Goal: Task Accomplishment & Management: Use online tool/utility

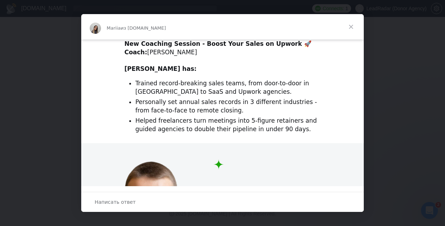
scroll to position [256, 0]
click at [353, 23] on span "Закрыть" at bounding box center [351, 26] width 25 height 25
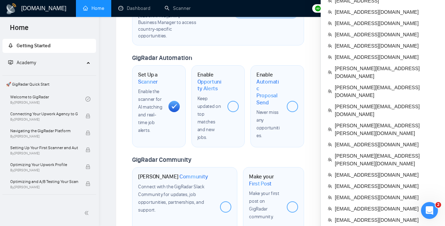
scroll to position [355, 0]
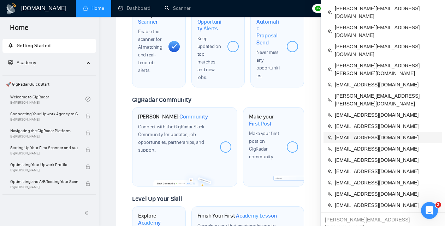
click at [359, 134] on span "[EMAIL_ADDRESS][DOMAIN_NAME]" at bounding box center [386, 138] width 103 height 8
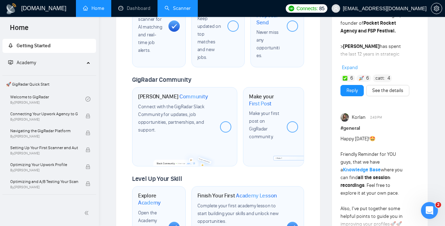
click at [180, 11] on link "Scanner" at bounding box center [178, 8] width 26 height 6
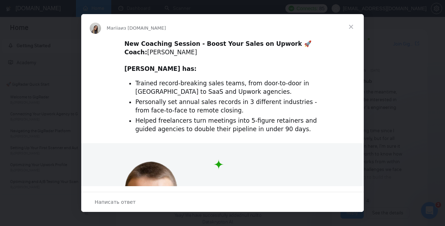
click at [352, 29] on span "Закрыть" at bounding box center [351, 26] width 25 height 25
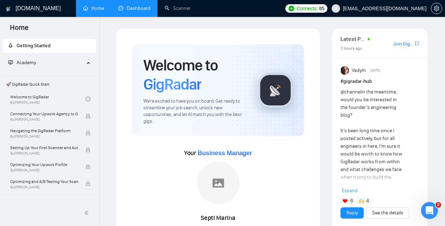
click at [135, 8] on link "Dashboard" at bounding box center [134, 8] width 32 height 6
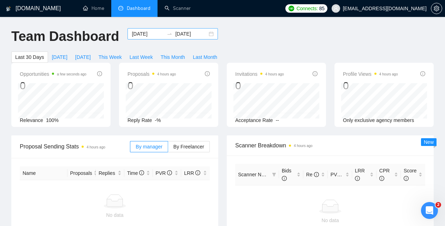
click at [207, 37] on div "[DATE] [DATE]" at bounding box center [173, 33] width 90 height 11
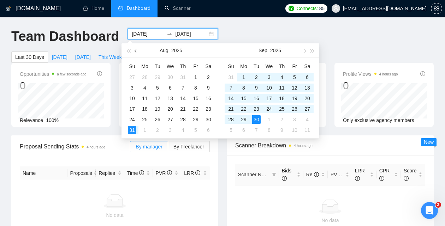
click at [134, 48] on button "button" at bounding box center [136, 50] width 8 height 14
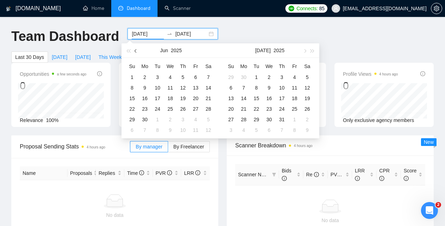
click at [134, 48] on button "button" at bounding box center [136, 50] width 8 height 14
type input "[DATE]"
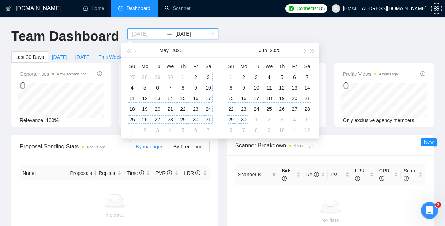
click at [183, 78] on div "1" at bounding box center [183, 77] width 8 height 8
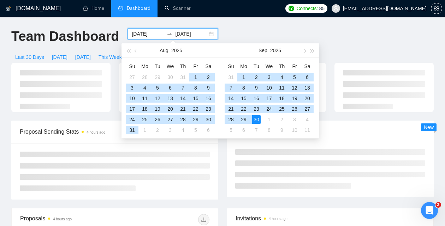
type input "[DATE]"
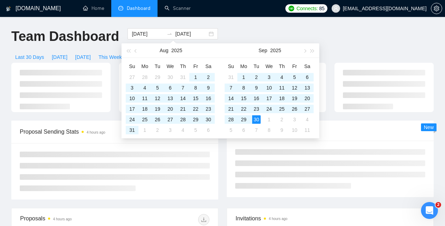
click at [240, 32] on div "Team Dashboard [DATE] [DATE] Last 30 Days [DATE] [DATE] This Week Last Week Thi…" at bounding box center [222, 45] width 431 height 35
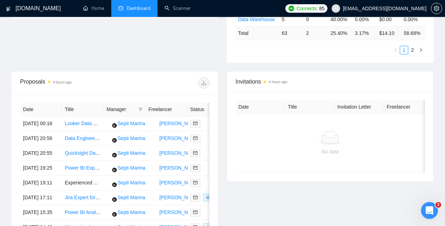
scroll to position [233, 0]
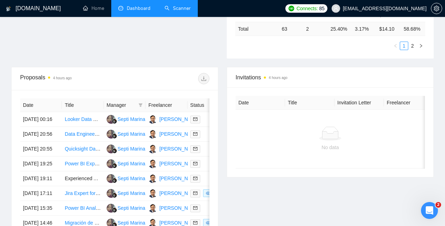
click at [177, 11] on link "Scanner" at bounding box center [178, 8] width 26 height 6
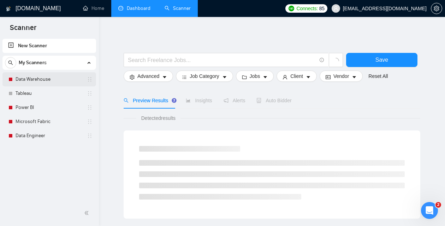
click at [44, 83] on link "Data Warehouse" at bounding box center [49, 79] width 67 height 14
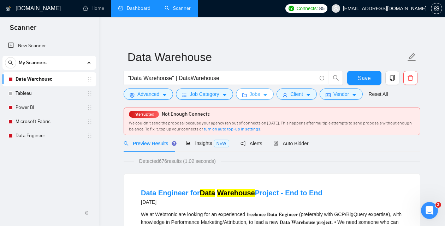
click at [253, 98] on span "Jobs" at bounding box center [255, 94] width 11 height 8
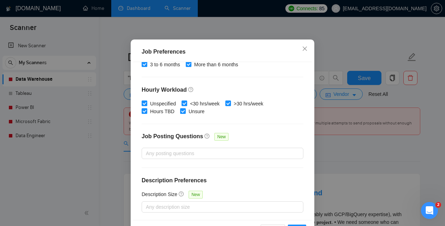
scroll to position [53, 0]
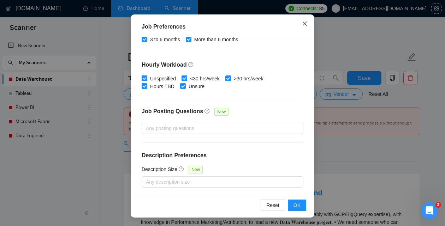
click at [304, 23] on icon "close" at bounding box center [305, 23] width 4 height 4
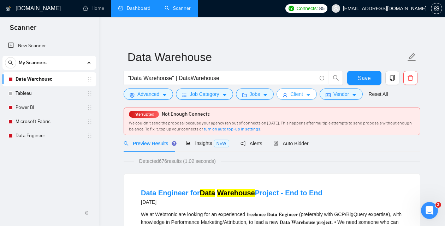
click at [292, 95] on button "Client" at bounding box center [297, 94] width 40 height 11
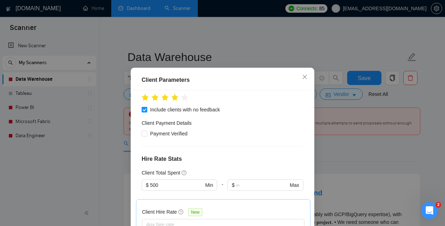
scroll to position [111, 0]
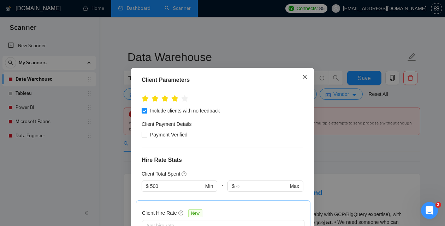
click at [305, 79] on icon "close" at bounding box center [305, 77] width 6 height 6
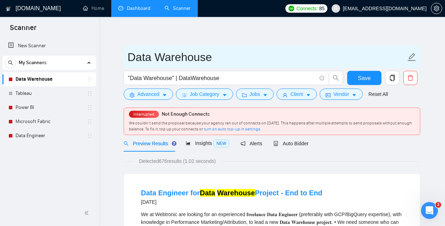
click at [260, 53] on input "Data Warehouse" at bounding box center [267, 57] width 278 height 18
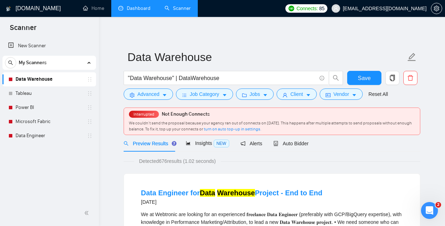
click at [139, 11] on link "Dashboard" at bounding box center [134, 8] width 32 height 6
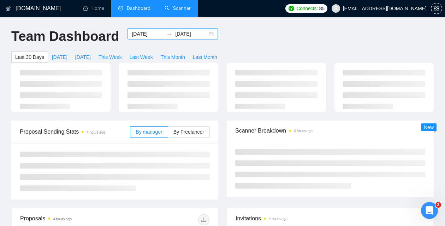
click at [210, 33] on div "[DATE] [DATE]" at bounding box center [173, 33] width 90 height 11
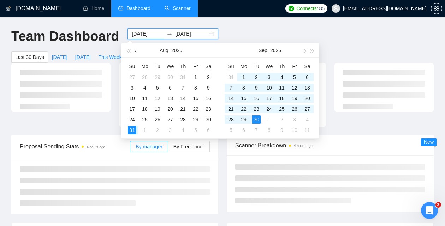
click at [134, 49] on button "button" at bounding box center [136, 50] width 8 height 14
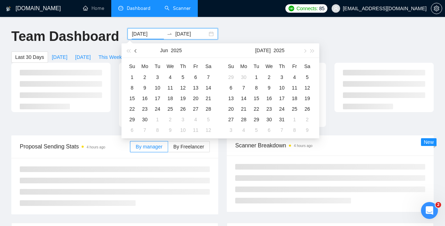
click at [134, 49] on button "button" at bounding box center [136, 50] width 8 height 14
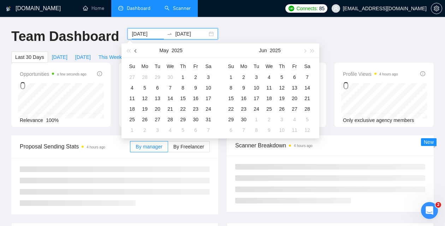
click at [134, 49] on button "button" at bounding box center [136, 50] width 8 height 14
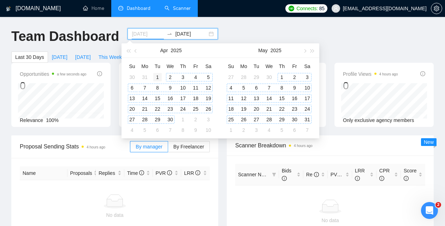
type input "[DATE]"
click at [159, 81] on div "1" at bounding box center [157, 77] width 8 height 8
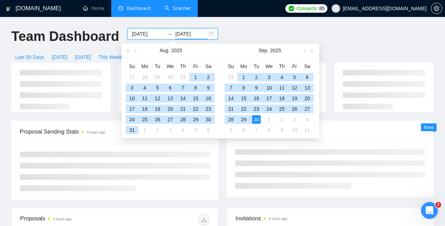
type input "[DATE]"
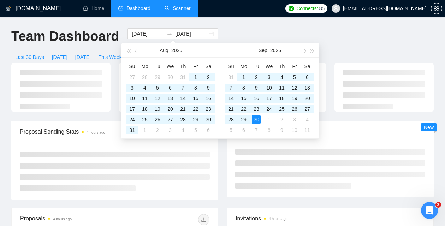
click at [251, 25] on div "[DOMAIN_NAME] Home Dashboard Scanner Connects: 85 [EMAIL_ADDRESS][DOMAIN_NAME] …" at bounding box center [222, 192] width 445 height 384
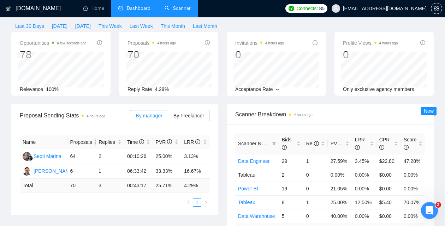
scroll to position [37, 0]
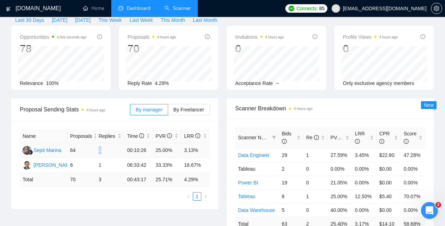
drag, startPoint x: 102, startPoint y: 159, endPoint x: 95, endPoint y: 159, distance: 7.1
click at [95, 158] on tr "Septi Marina 64 2 00:10:26 25.00% 3.13%" at bounding box center [115, 150] width 190 height 15
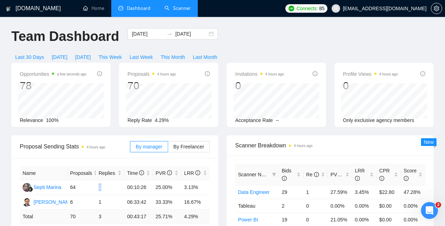
scroll to position [1, 0]
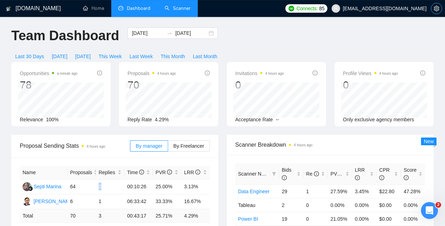
click at [439, 9] on icon "setting" at bounding box center [437, 9] width 6 height 6
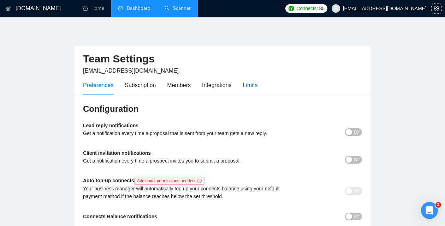
click at [257, 85] on div "Limits" at bounding box center [250, 85] width 15 height 9
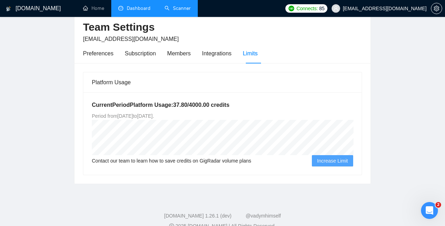
scroll to position [32, 0]
drag, startPoint x: 142, startPoint y: 116, endPoint x: 149, endPoint y: 115, distance: 7.5
click at [149, 115] on span "Period from [DATE] to [GEOGRAPHIC_DATA][DATE] ." at bounding box center [123, 116] width 62 height 6
click at [141, 8] on link "Dashboard" at bounding box center [134, 8] width 32 height 6
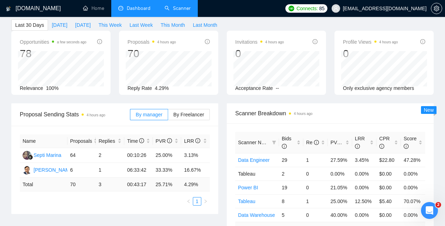
type input "[DATE]"
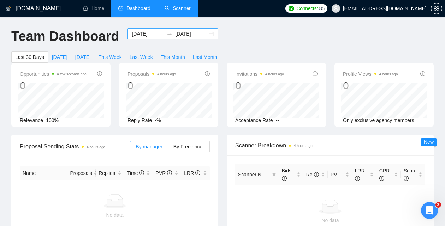
click at [206, 34] on div "[DATE] [DATE]" at bounding box center [173, 33] width 90 height 11
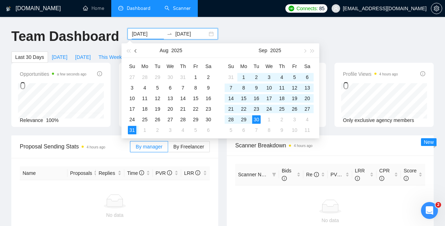
click at [137, 50] on button "button" at bounding box center [136, 50] width 8 height 14
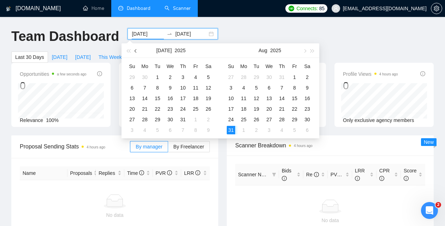
click at [137, 50] on button "button" at bounding box center [136, 50] width 8 height 14
type input "[DATE]"
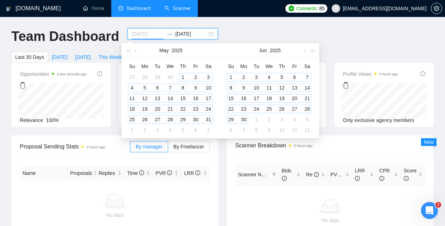
click at [186, 77] on div "1" at bounding box center [183, 77] width 8 height 8
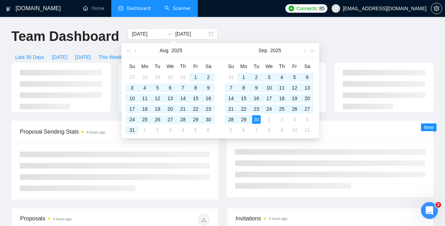
click at [250, 24] on div "[DOMAIN_NAME] Home Dashboard Scanner Connects: 85 [EMAIL_ADDRESS][DOMAIN_NAME] …" at bounding box center [222, 192] width 445 height 384
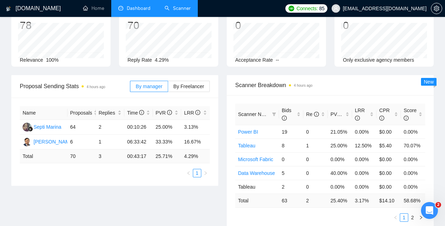
scroll to position [58, 0]
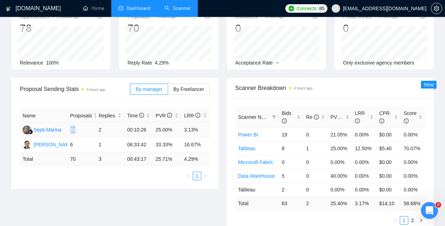
drag, startPoint x: 79, startPoint y: 140, endPoint x: 71, endPoint y: 139, distance: 8.5
click at [71, 138] on td "64" at bounding box center [81, 130] width 29 height 15
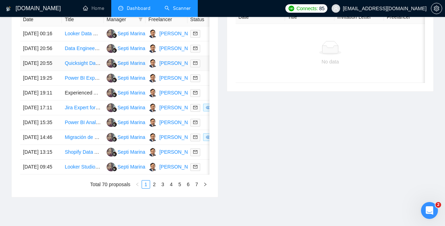
scroll to position [318, 0]
click at [181, 8] on link "Scanner" at bounding box center [178, 8] width 26 height 6
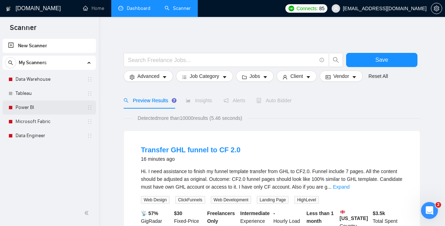
click at [21, 108] on link "Power BI" at bounding box center [49, 108] width 67 height 14
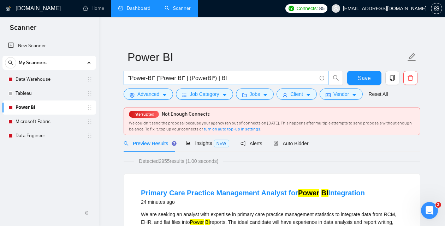
click at [229, 78] on input ""Power-BI" |"Power BI" | (PowerBI*) | BI" at bounding box center [222, 78] width 189 height 9
click at [148, 96] on span "Advanced" at bounding box center [148, 94] width 22 height 8
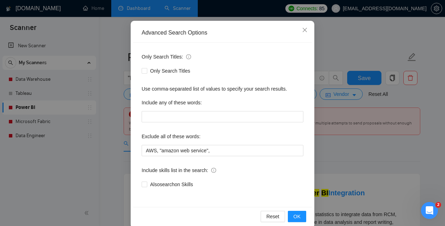
scroll to position [66, 0]
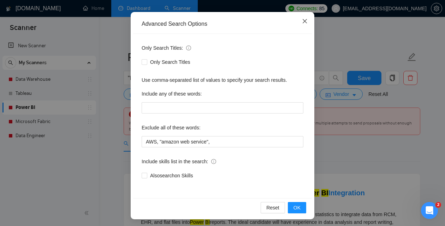
click at [309, 22] on span "Close" at bounding box center [304, 21] width 19 height 19
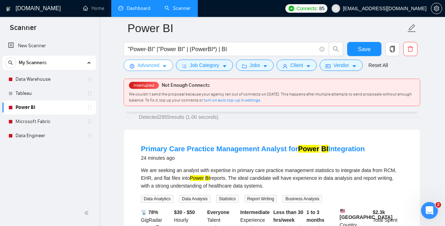
scroll to position [0, 0]
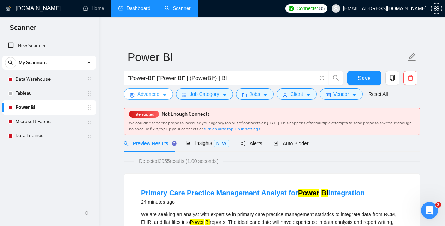
click at [146, 96] on span "Advanced" at bounding box center [148, 94] width 22 height 8
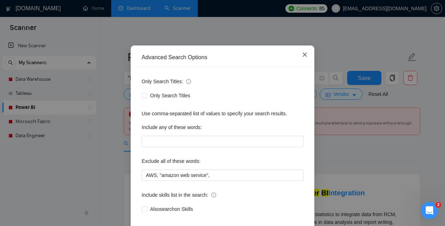
click at [303, 58] on icon "close" at bounding box center [305, 55] width 6 height 6
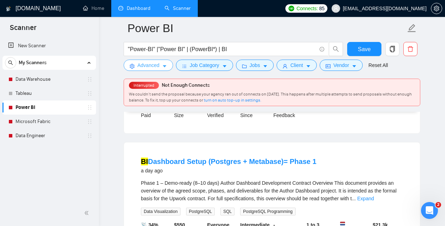
scroll to position [353, 0]
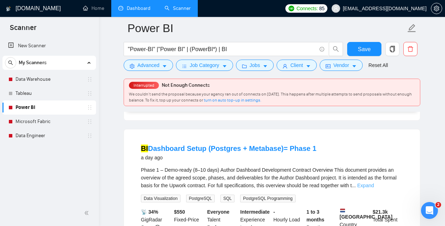
click at [374, 185] on link "Expand" at bounding box center [366, 186] width 17 height 6
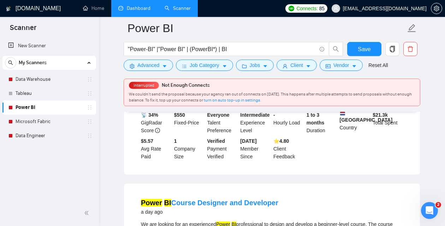
scroll to position [469, 0]
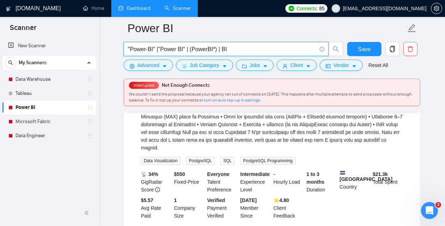
drag, startPoint x: 230, startPoint y: 52, endPoint x: 124, endPoint y: 47, distance: 105.8
click at [128, 47] on input ""Power-BI" |"Power BI" | (PowerBI*) | BI" at bounding box center [222, 49] width 189 height 9
click at [179, 45] on input ""Power-BI" |"Power BI" | (PowerBI*) | BI" at bounding box center [222, 49] width 189 height 9
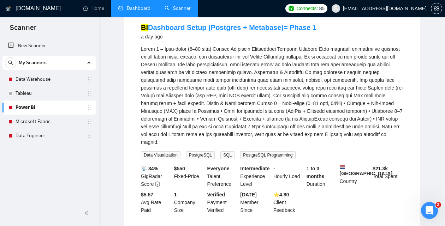
scroll to position [0, 0]
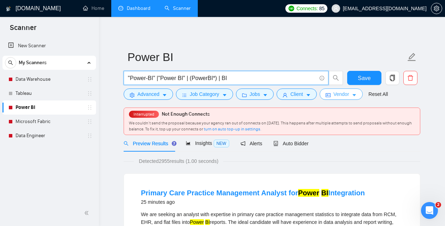
click at [349, 95] on span "Vendor" at bounding box center [342, 94] width 16 height 8
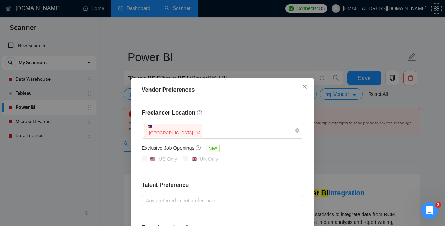
click at [295, 90] on div "Vendor Preferences" at bounding box center [223, 90] width 162 height 8
click at [305, 87] on icon "close" at bounding box center [305, 87] width 4 height 4
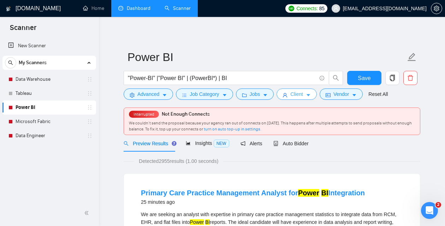
click at [306, 92] on button "Client" at bounding box center [297, 94] width 40 height 11
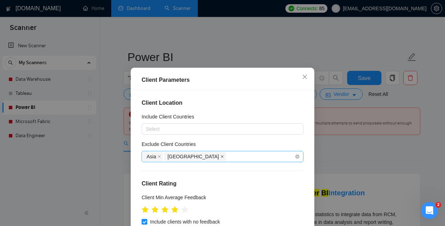
click at [220, 156] on icon "close" at bounding box center [222, 157] width 4 height 4
click at [161, 157] on icon "close" at bounding box center [160, 157] width 4 height 4
click at [165, 132] on div at bounding box center [218, 129] width 151 height 8
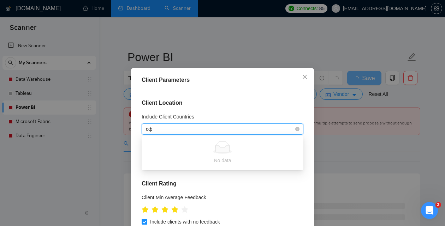
type input "с"
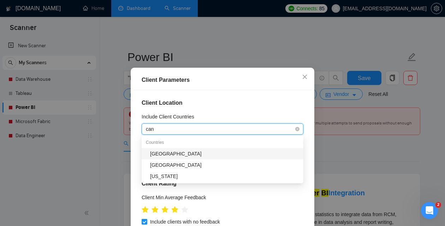
type input "cana"
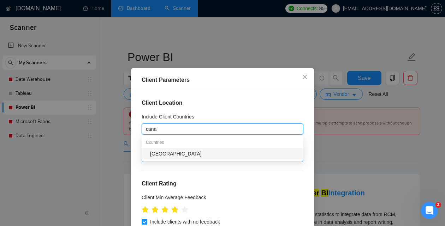
click at [190, 154] on div "[GEOGRAPHIC_DATA]" at bounding box center [224, 154] width 149 height 8
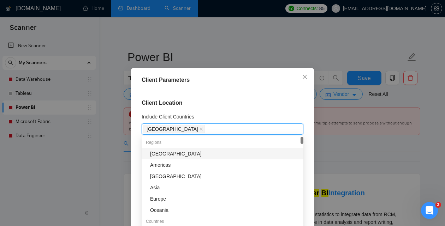
click at [276, 111] on div "Client Location Include Client Countries [GEOGRAPHIC_DATA] Exclude Client Count…" at bounding box center [222, 169] width 179 height 159
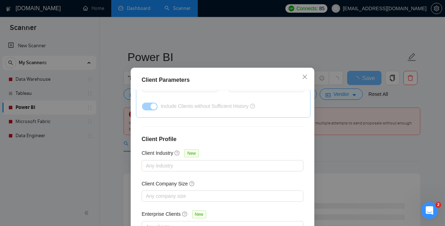
scroll to position [53, 0]
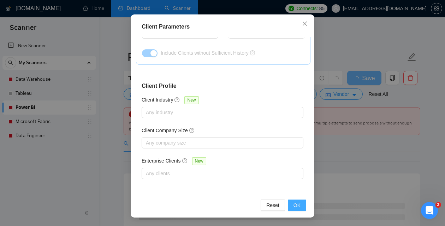
click at [300, 207] on span "OK" at bounding box center [297, 206] width 7 height 8
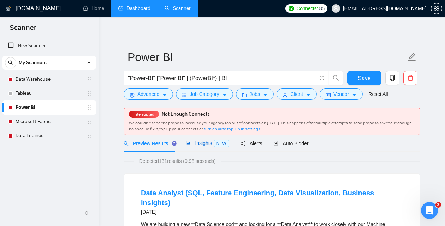
click at [201, 144] on span "Insights NEW" at bounding box center [207, 144] width 43 height 6
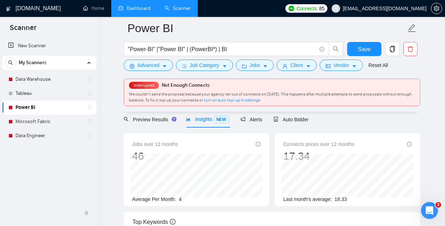
scroll to position [36, 0]
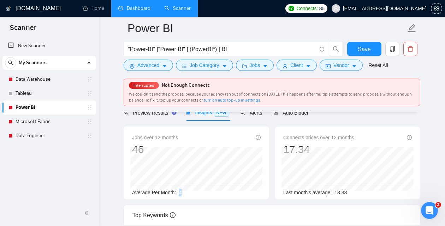
drag, startPoint x: 179, startPoint y: 194, endPoint x: 186, endPoint y: 193, distance: 7.6
click at [186, 193] on div "Average Per Month: 4" at bounding box center [196, 193] width 129 height 8
click at [295, 64] on span "Client" at bounding box center [296, 65] width 13 height 8
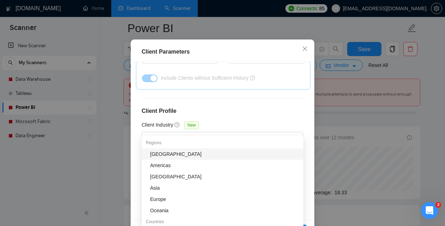
type input "uni"
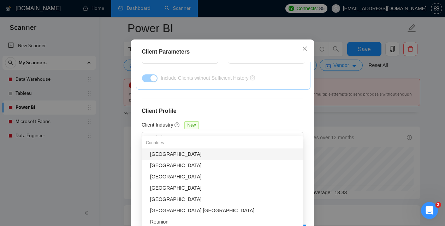
click at [196, 155] on div "[GEOGRAPHIC_DATA]" at bounding box center [224, 155] width 149 height 8
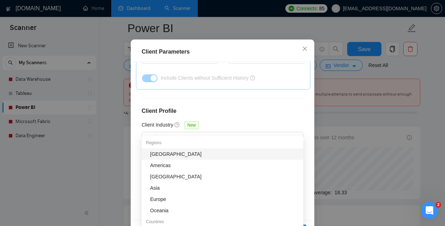
click at [264, 93] on div "Client Location Include Client Countries [GEOGRAPHIC_DATA] [GEOGRAPHIC_DATA] Ex…" at bounding box center [222, 141] width 179 height 159
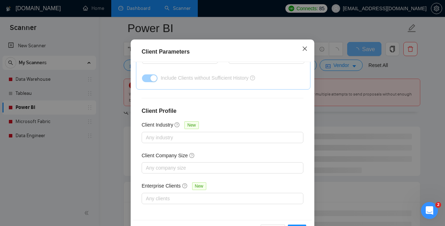
click at [305, 52] on icon "close" at bounding box center [305, 49] width 6 height 6
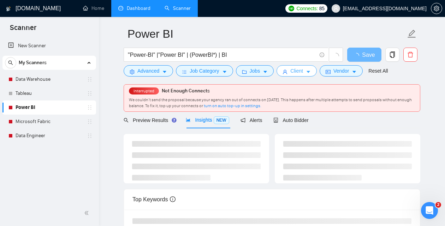
scroll to position [35, 0]
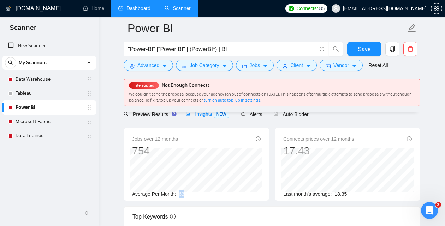
drag, startPoint x: 188, startPoint y: 194, endPoint x: 180, endPoint y: 194, distance: 8.1
click at [180, 194] on div "Average Per Month: 63" at bounding box center [196, 194] width 129 height 8
click at [152, 118] on div "Preview Results" at bounding box center [149, 114] width 51 height 17
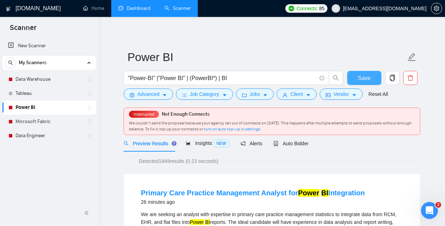
click at [369, 77] on span "Save" at bounding box center [364, 78] width 13 height 9
click at [288, 96] on icon "user" at bounding box center [285, 95] width 5 height 5
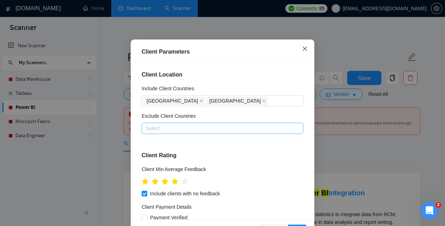
click at [308, 59] on span "Close" at bounding box center [304, 49] width 19 height 19
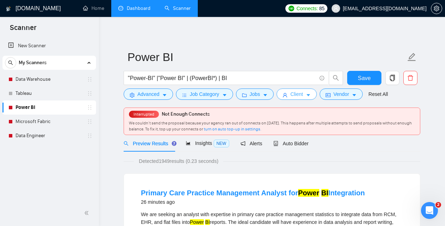
click at [307, 92] on button "Client" at bounding box center [297, 94] width 40 height 11
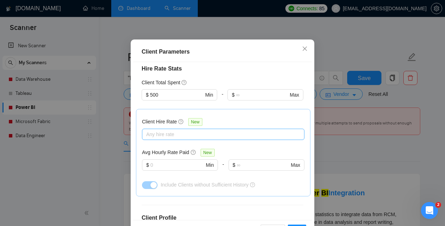
scroll to position [167, 0]
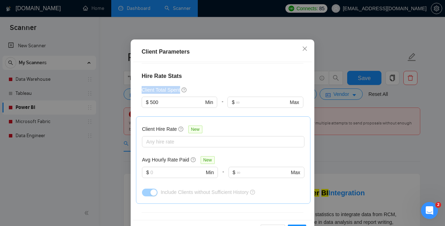
drag, startPoint x: 140, startPoint y: 118, endPoint x: 182, endPoint y: 120, distance: 42.1
click at [182, 120] on div "Client Location Include Client Countries [GEOGRAPHIC_DATA] [GEOGRAPHIC_DATA] Ex…" at bounding box center [222, 141] width 179 height 159
click at [296, 59] on span "Close" at bounding box center [304, 49] width 19 height 19
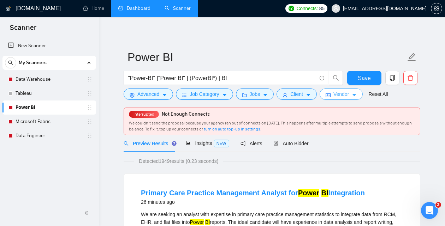
click at [342, 97] on span "Vendor" at bounding box center [342, 94] width 16 height 8
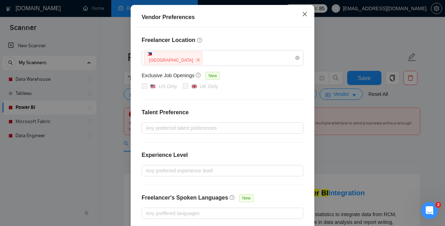
click at [307, 12] on icon "close" at bounding box center [305, 14] width 6 height 6
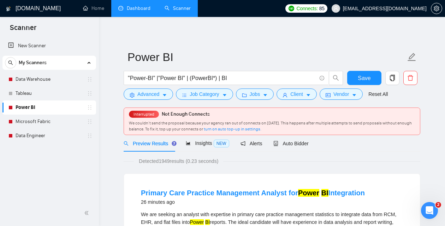
scroll to position [69, 0]
click at [296, 98] on span "Client" at bounding box center [296, 94] width 13 height 8
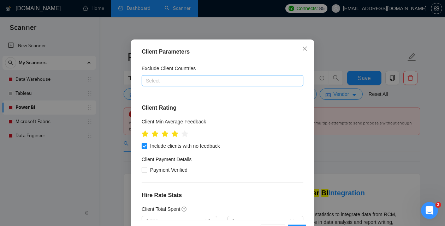
scroll to position [0, 0]
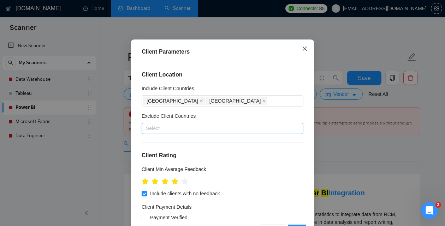
click at [305, 52] on icon "close" at bounding box center [305, 49] width 6 height 6
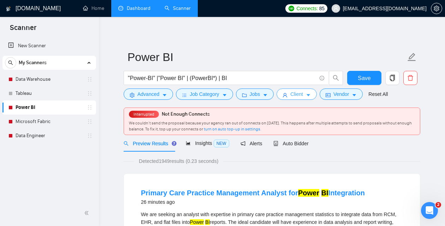
click at [300, 94] on span "Client" at bounding box center [296, 94] width 13 height 8
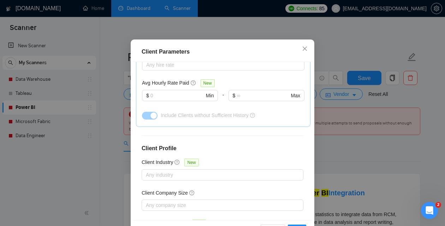
scroll to position [249, 0]
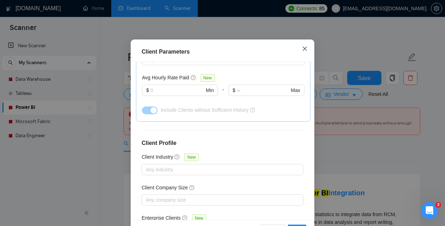
click at [306, 51] on icon "close" at bounding box center [305, 48] width 4 height 4
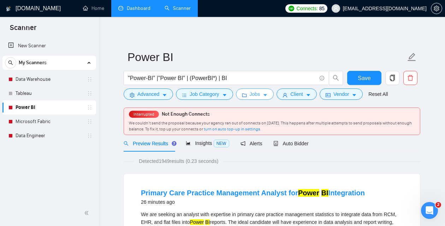
click at [254, 90] on button "Jobs" at bounding box center [255, 94] width 38 height 11
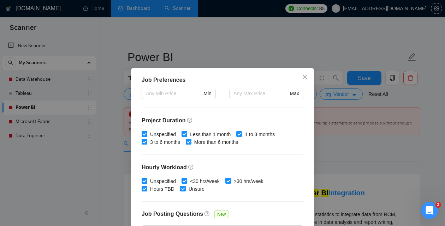
scroll to position [240, 0]
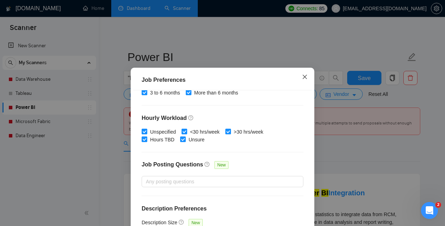
click at [303, 81] on span "Close" at bounding box center [304, 77] width 19 height 19
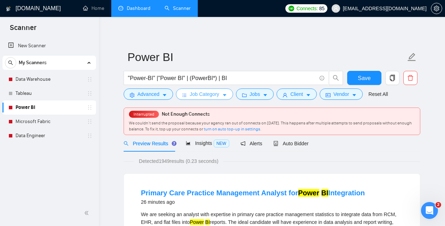
click at [224, 92] on button "Job Category" at bounding box center [204, 94] width 57 height 11
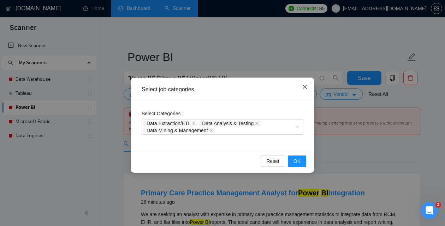
click at [300, 87] on span "Close" at bounding box center [304, 87] width 19 height 19
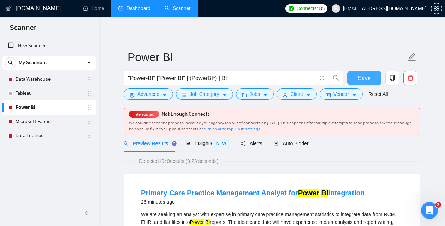
click at [364, 78] on span "Save" at bounding box center [364, 78] width 13 height 9
click at [202, 142] on span "Insights NEW" at bounding box center [207, 144] width 43 height 6
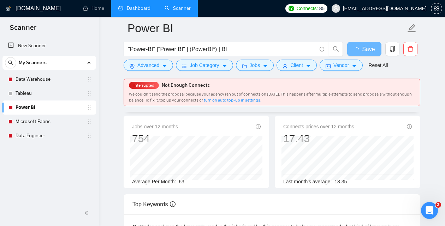
scroll to position [48, 0]
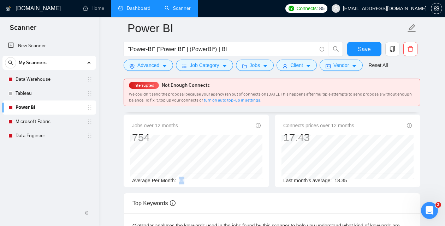
drag, startPoint x: 180, startPoint y: 182, endPoint x: 185, endPoint y: 184, distance: 4.9
click at [184, 183] on span "63" at bounding box center [182, 181] width 6 height 6
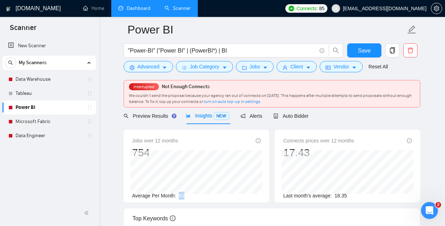
scroll to position [0, 0]
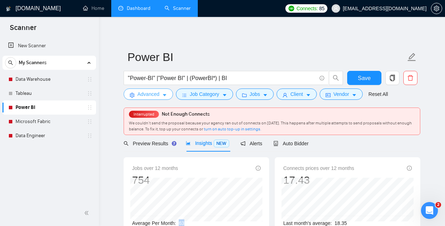
click at [151, 96] on span "Advanced" at bounding box center [148, 94] width 22 height 8
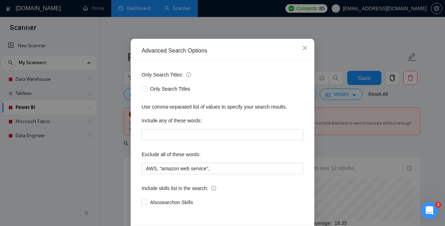
scroll to position [46, 0]
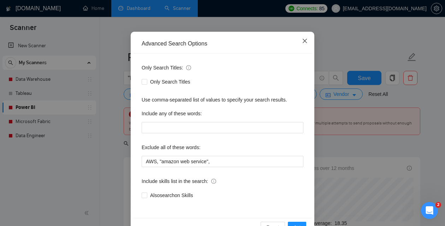
click at [307, 40] on icon "close" at bounding box center [305, 41] width 4 height 4
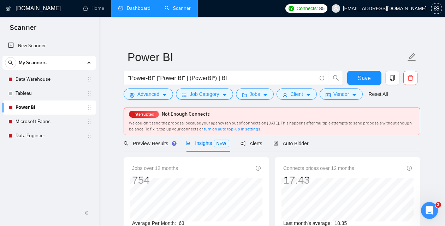
scroll to position [32, 0]
click at [158, 143] on span "Preview Results" at bounding box center [149, 144] width 51 height 6
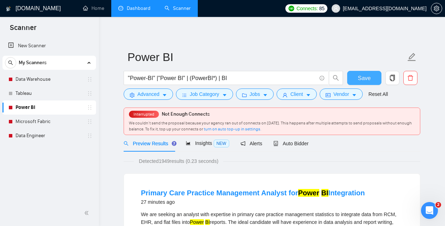
click at [373, 77] on button "Save" at bounding box center [364, 78] width 34 height 14
click at [304, 145] on span "Auto Bidder" at bounding box center [290, 144] width 35 height 6
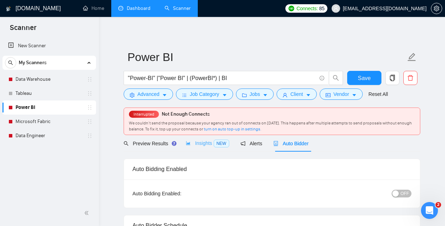
click at [200, 148] on div "Insights NEW" at bounding box center [207, 143] width 43 height 17
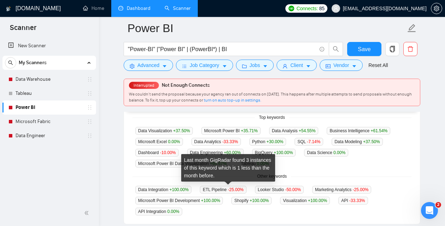
scroll to position [184, 0]
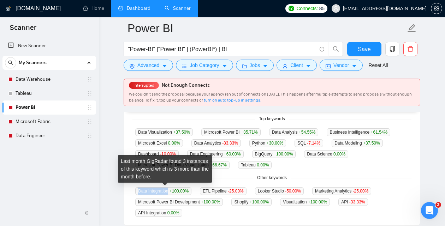
drag, startPoint x: 170, startPoint y: 191, endPoint x: 136, endPoint y: 191, distance: 33.9
click at [136, 191] on span "Data Integration +100.00 %" at bounding box center [163, 192] width 56 height 8
copy span "Data Integration"
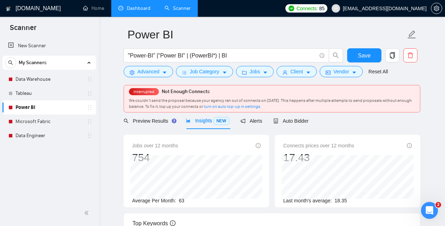
scroll to position [20, 0]
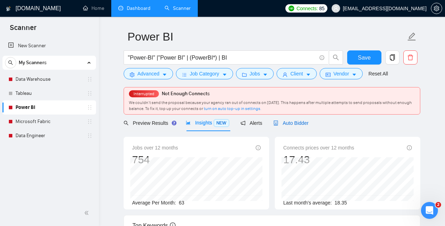
click at [296, 124] on span "Auto Bidder" at bounding box center [290, 123] width 35 height 6
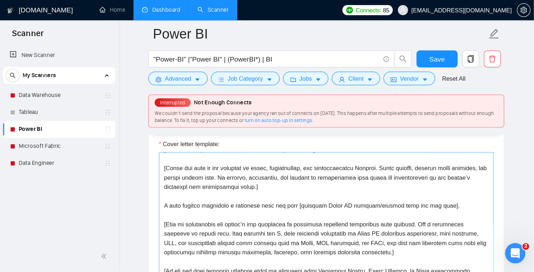
scroll to position [23, 0]
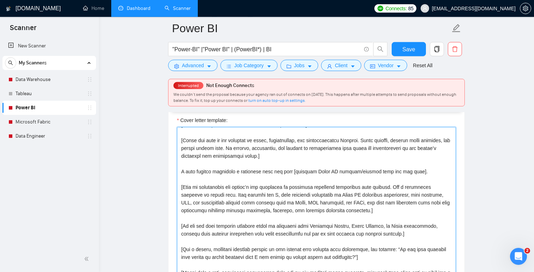
click at [388, 195] on textarea "Cover letter template:" at bounding box center [316, 206] width 279 height 159
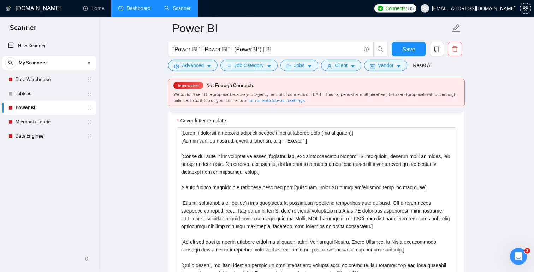
scroll to position [769, 0]
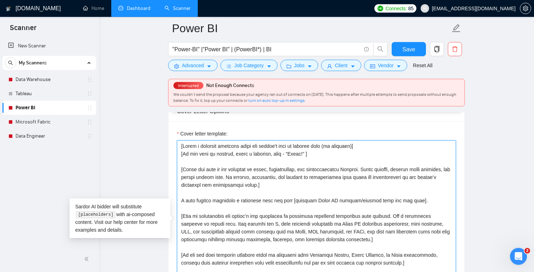
drag, startPoint x: 311, startPoint y: 157, endPoint x: 182, endPoint y: 142, distance: 129.8
click at [182, 142] on textarea "Cover letter template:" at bounding box center [316, 219] width 279 height 159
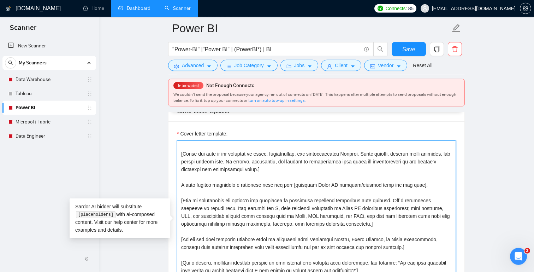
scroll to position [23, 0]
drag, startPoint x: 182, startPoint y: 178, endPoint x: 417, endPoint y: 182, distance: 235.0
click at [417, 182] on textarea "Cover letter template:" at bounding box center [316, 219] width 279 height 159
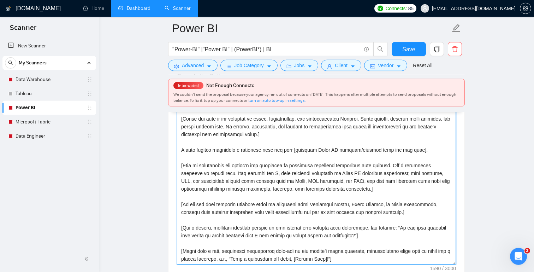
scroll to position [811, 0]
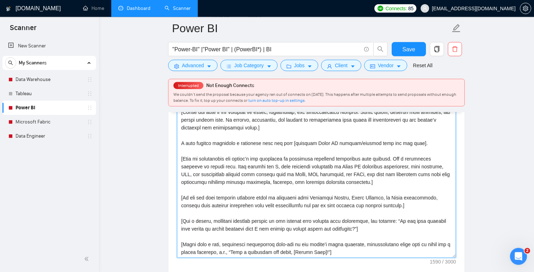
click at [321, 187] on textarea "Cover letter template:" at bounding box center [316, 178] width 279 height 159
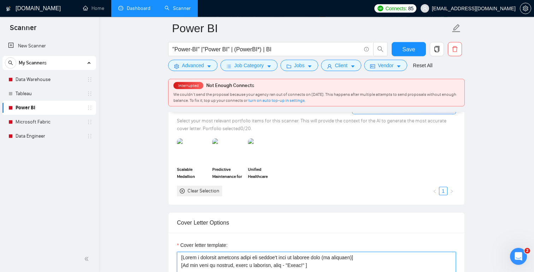
scroll to position [656, 0]
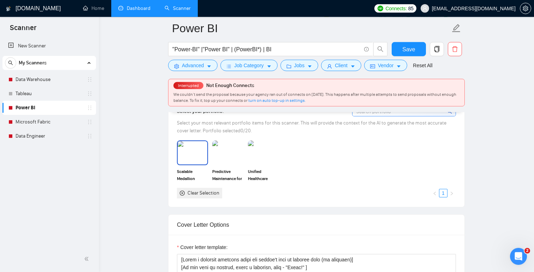
click at [188, 157] on img at bounding box center [193, 152] width 30 height 23
click at [237, 156] on img at bounding box center [228, 152] width 30 height 23
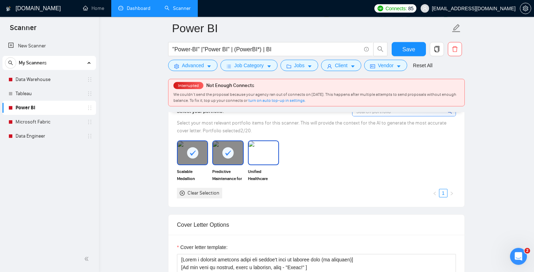
click at [266, 158] on img at bounding box center [264, 152] width 30 height 23
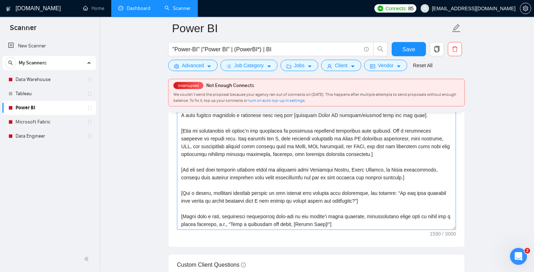
scroll to position [840, 0]
click at [238, 158] on textarea "Cover letter template:" at bounding box center [316, 149] width 279 height 159
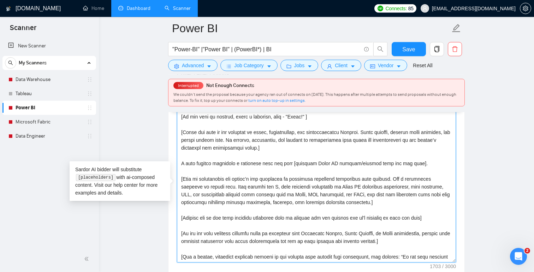
scroll to position [808, 0]
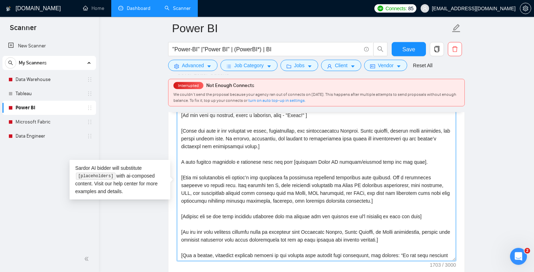
click at [347, 181] on textarea "Cover letter template:" at bounding box center [316, 181] width 279 height 159
drag, startPoint x: 421, startPoint y: 165, endPoint x: 178, endPoint y: 165, distance: 242.8
click at [178, 165] on textarea "Cover letter template:" at bounding box center [316, 181] width 279 height 159
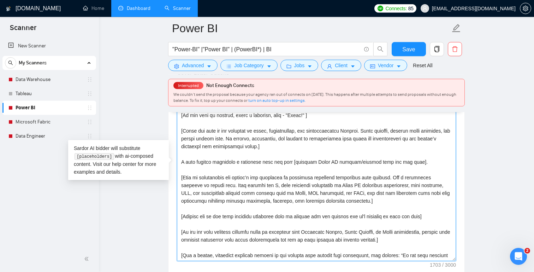
click at [376, 177] on textarea "Cover letter template:" at bounding box center [316, 181] width 279 height 159
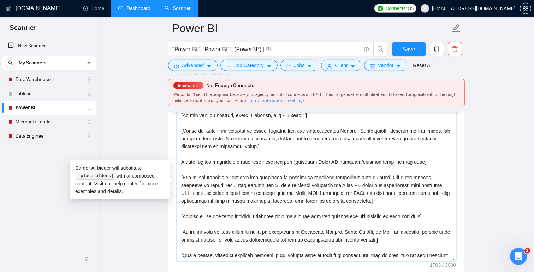
click at [358, 161] on textarea "Cover letter template:" at bounding box center [316, 181] width 279 height 159
drag, startPoint x: 421, startPoint y: 168, endPoint x: 160, endPoint y: 159, distance: 261.3
click at [177, 159] on textarea "Cover letter template:" at bounding box center [316, 181] width 279 height 159
paste textarea "I am IMMEDIATELY AVAILABLE to create [delivered result from job post and add a …"
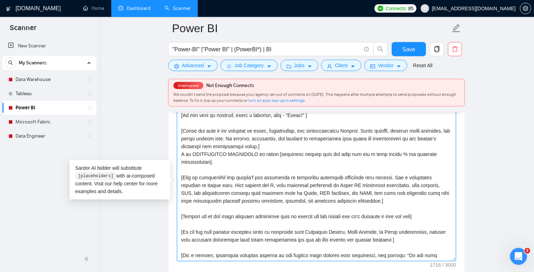
click at [299, 148] on textarea "Cover letter template:" at bounding box center [316, 181] width 279 height 159
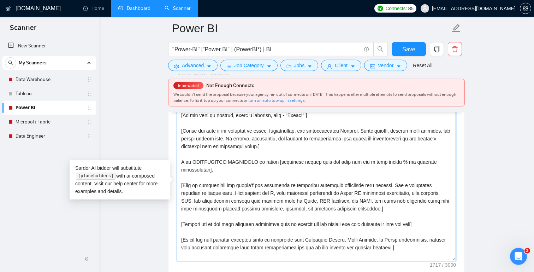
type textarea "[Lorem i dolorsit ametcons adipi eli seddoe't inci ut laboree dolo (ma aliquaen…"
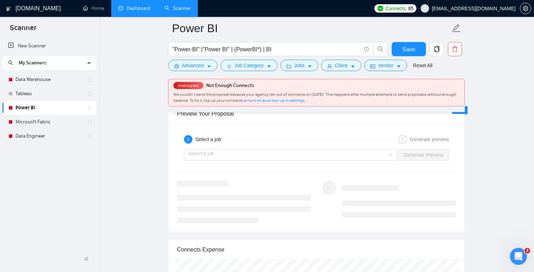
scroll to position [1336, 0]
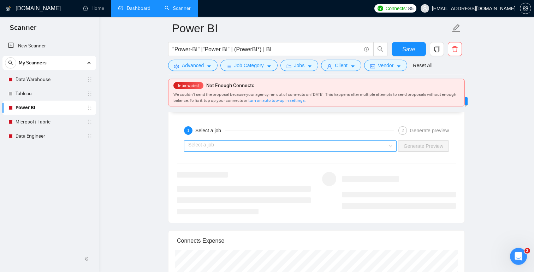
click at [240, 149] on input "search" at bounding box center [287, 146] width 199 height 11
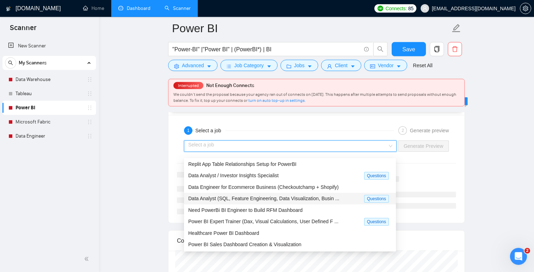
scroll to position [0, 0]
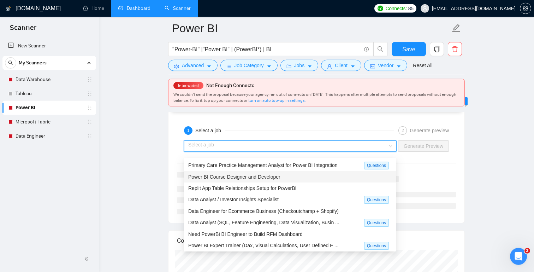
click at [226, 177] on span "Power BI Course Designer and Developer" at bounding box center [234, 177] width 92 height 6
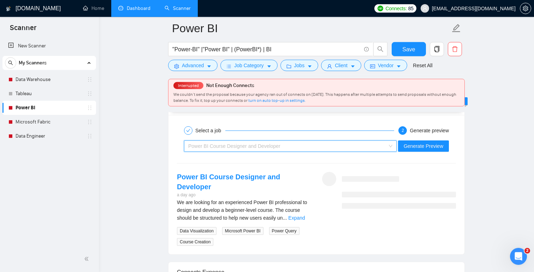
click at [364, 148] on div "Power BI Course Designer and Developer" at bounding box center [287, 146] width 198 height 11
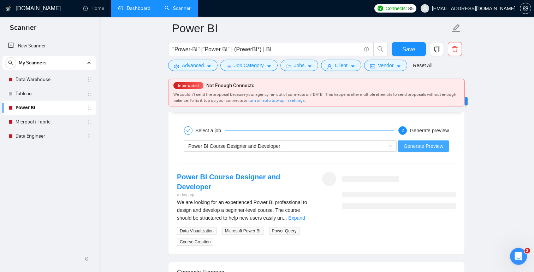
click at [431, 150] on span "Generate Preview" at bounding box center [424, 146] width 40 height 8
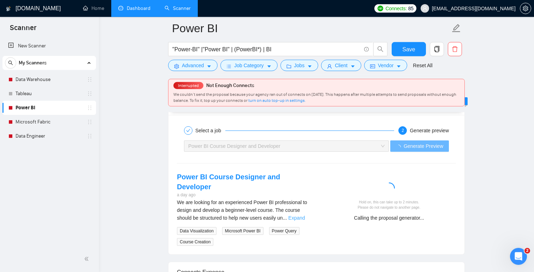
click at [304, 215] on link "Expand" at bounding box center [296, 218] width 17 height 6
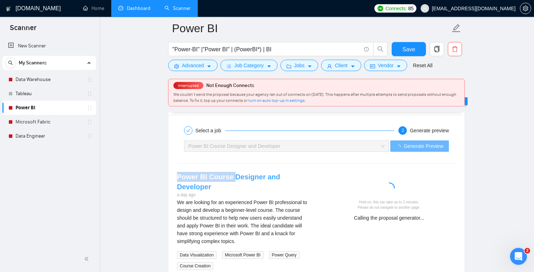
drag, startPoint x: 172, startPoint y: 184, endPoint x: 232, endPoint y: 179, distance: 59.9
click at [232, 179] on div "Power BI Course Designer and Developer a day ago We are looking for an experien…" at bounding box center [243, 221] width 145 height 98
click at [213, 202] on div "We are looking for an experienced Power BI professional to design and develop a…" at bounding box center [244, 221] width 134 height 47
drag, startPoint x: 174, startPoint y: 184, endPoint x: 230, endPoint y: 184, distance: 55.8
click at [230, 184] on div "Power BI Course Designer and Developer a day ago We are looking for an experien…" at bounding box center [243, 221] width 145 height 98
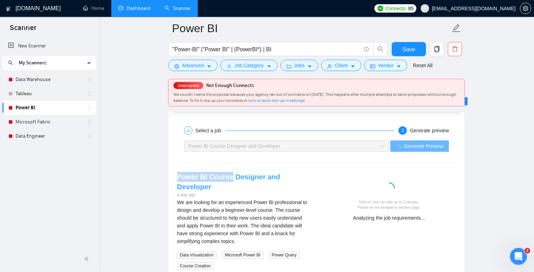
copy link "Power BI Course"
click at [194, 67] on span "Advanced" at bounding box center [193, 65] width 22 height 8
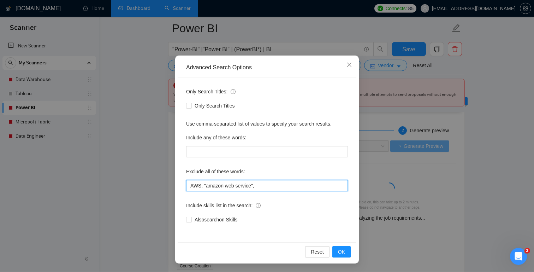
click at [276, 191] on input "AWS, "amazon web service"," at bounding box center [267, 185] width 162 height 11
paste input "Power BI Course"
type input "AWS, "amazon web service", "Power BI Course","
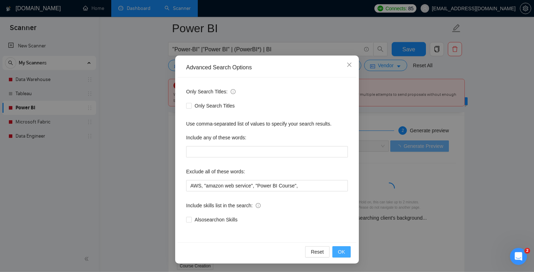
click at [343, 226] on span "OK" at bounding box center [341, 252] width 7 height 8
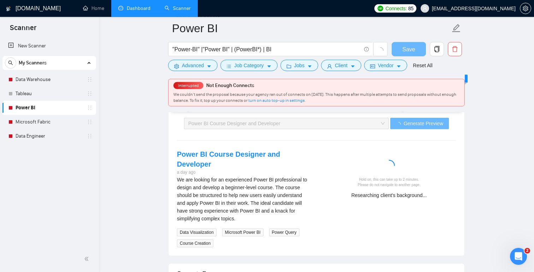
scroll to position [0, 0]
click at [375, 129] on div "Power BI Course Designer and Developer" at bounding box center [283, 123] width 190 height 11
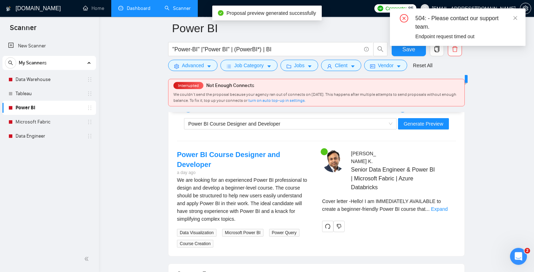
scroll to position [1357, 0]
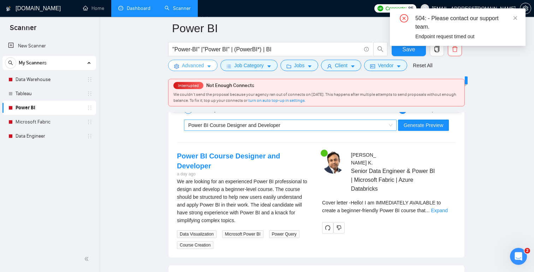
click at [281, 130] on div "Power BI Course Designer and Developer" at bounding box center [287, 125] width 198 height 11
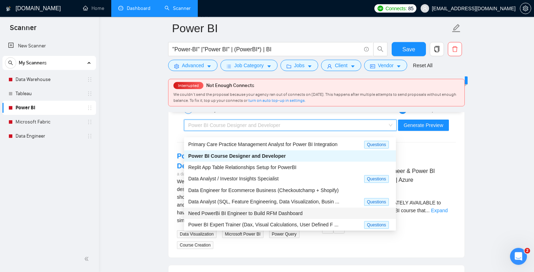
click at [254, 214] on span "Need PowerBi BI Engineer to Build RFM Dashboard" at bounding box center [245, 213] width 114 height 6
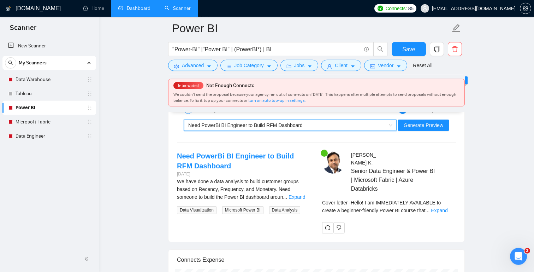
click at [445, 126] on div "~021971579149090377784 Need PowerBi BI Engineer to Build RFM Dashboard Generate…" at bounding box center [316, 125] width 281 height 17
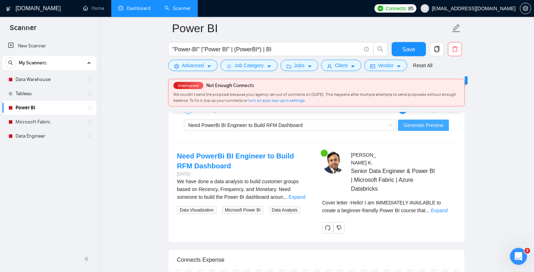
click at [435, 129] on span "Generate Preview" at bounding box center [424, 125] width 40 height 8
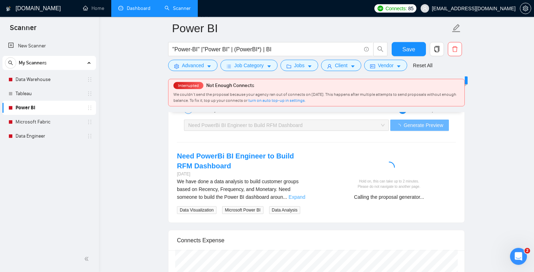
click at [304, 200] on link "Expand" at bounding box center [297, 197] width 17 height 6
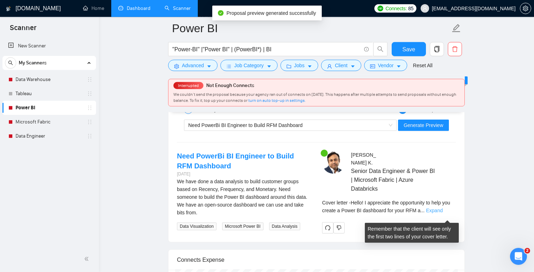
click at [443, 213] on link "Expand" at bounding box center [434, 210] width 17 height 6
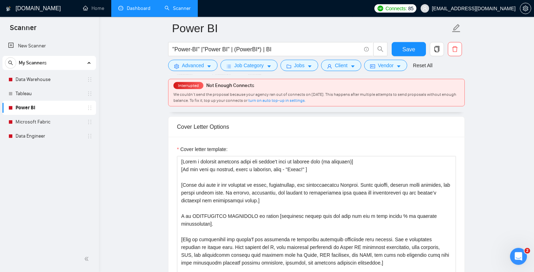
scroll to position [760, 0]
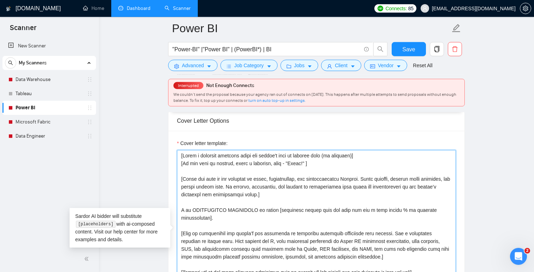
drag, startPoint x: 288, startPoint y: 199, endPoint x: 177, endPoint y: 177, distance: 113.4
click at [177, 177] on textarea "Cover letter template:" at bounding box center [316, 229] width 279 height 159
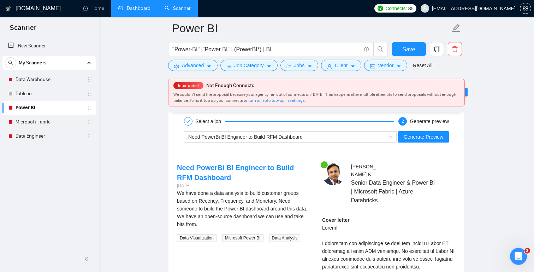
scroll to position [1347, 0]
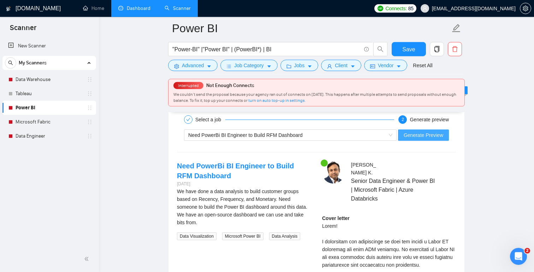
type textarea "[Lorem i dolorsit ametcons adipi eli seddoe't inci ut laboree dolo (ma aliquaen…"
click at [419, 139] on span "Generate Preview" at bounding box center [424, 135] width 40 height 8
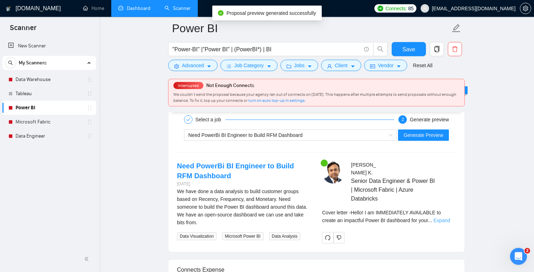
click at [445, 223] on link "Expand" at bounding box center [442, 220] width 17 height 6
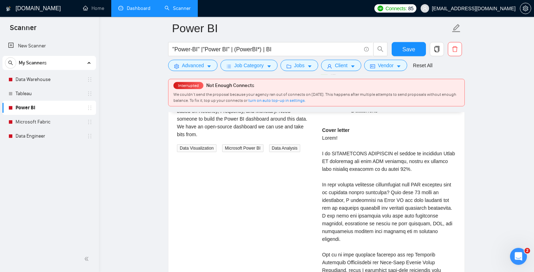
scroll to position [1437, 0]
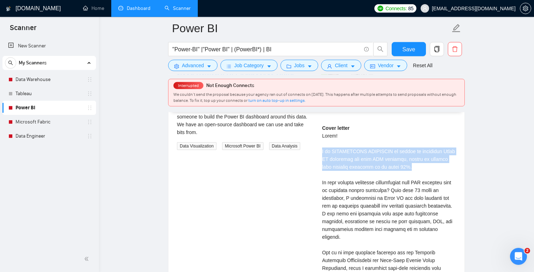
drag, startPoint x: 439, startPoint y: 171, endPoint x: 319, endPoint y: 154, distance: 120.7
click at [319, 154] on div "[PERSON_NAME] Senior Data Engineer & Power BI | Microsoft Fabric | Azure Databr…" at bounding box center [389, 227] width 145 height 313
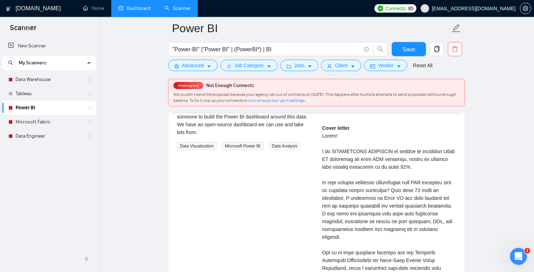
click at [442, 172] on div "Cover letter" at bounding box center [389, 244] width 134 height 241
drag, startPoint x: 436, startPoint y: 172, endPoint x: 321, endPoint y: 172, distance: 115.2
click at [321, 172] on div "[PERSON_NAME] Senior Data Engineer & Power BI | Microsoft Fabric | Azure Databr…" at bounding box center [389, 227] width 145 height 313
click at [408, 184] on div "Cover letter" at bounding box center [389, 244] width 134 height 241
drag, startPoint x: 420, startPoint y: 171, endPoint x: 450, endPoint y: 172, distance: 29.7
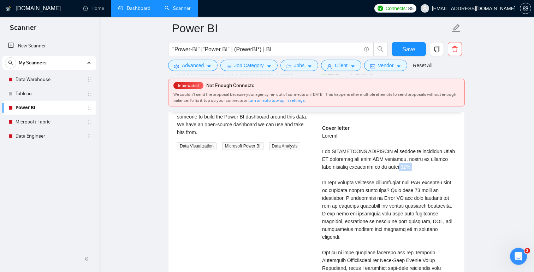
click at [445, 172] on div "Cover letter" at bounding box center [389, 244] width 134 height 241
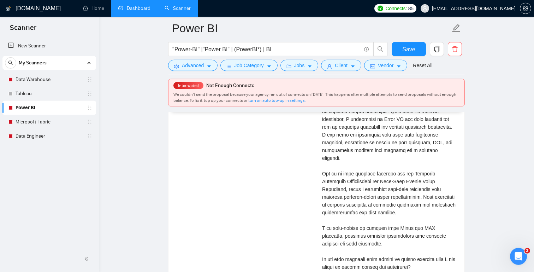
scroll to position [1519, 0]
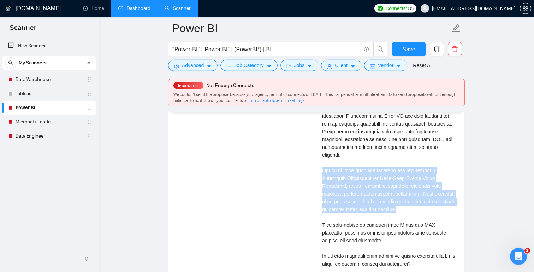
drag, startPoint x: 322, startPoint y: 167, endPoint x: 431, endPoint y: 206, distance: 116.2
click at [431, 206] on div "[PERSON_NAME] Senior Data Engineer & Power BI | Microsoft Fabric | Azure Databr…" at bounding box center [389, 145] width 145 height 313
click at [406, 193] on div "Cover letter" at bounding box center [389, 162] width 134 height 241
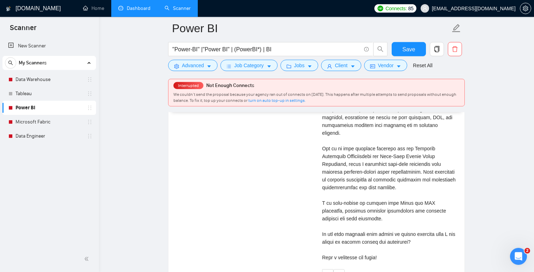
scroll to position [1554, 0]
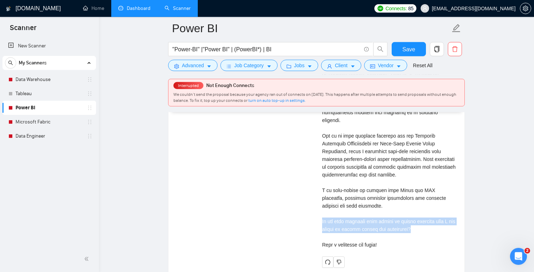
drag, startPoint x: 426, startPoint y: 229, endPoint x: 319, endPoint y: 217, distance: 107.3
click at [319, 217] on div "[PERSON_NAME] Senior Data Engineer & Power BI | Microsoft Fabric | Azure Databr…" at bounding box center [389, 110] width 145 height 313
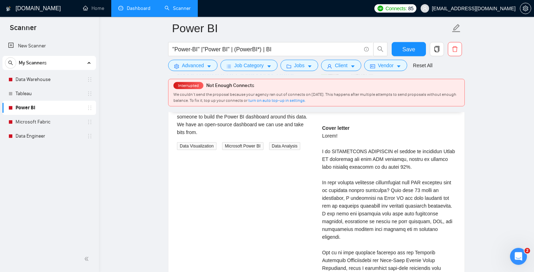
scroll to position [1425, 0]
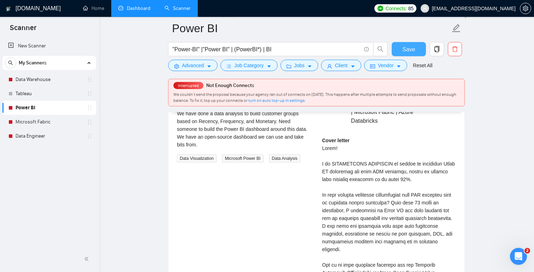
click at [418, 47] on button "Save" at bounding box center [409, 49] width 34 height 14
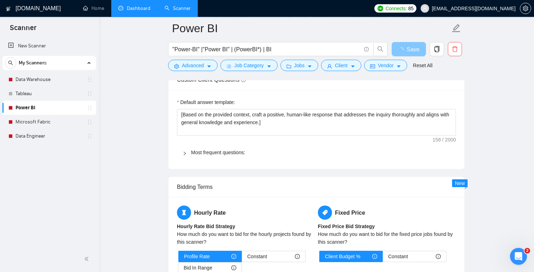
scroll to position [979, 0]
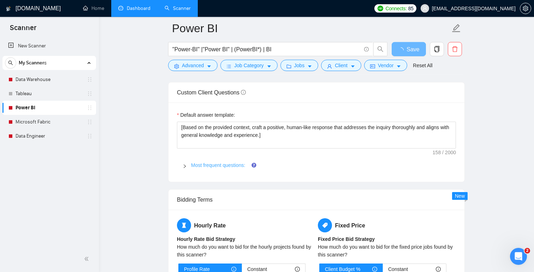
click at [216, 168] on link "Most frequent questions:" at bounding box center [218, 165] width 54 height 6
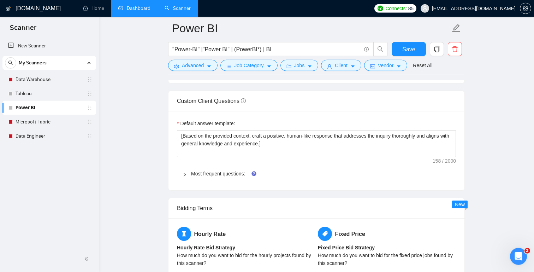
scroll to position [988, 0]
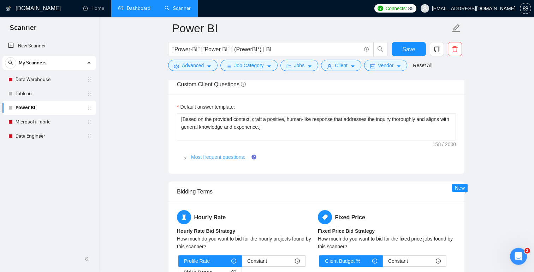
click at [220, 160] on link "Most frequent questions:" at bounding box center [218, 157] width 54 height 6
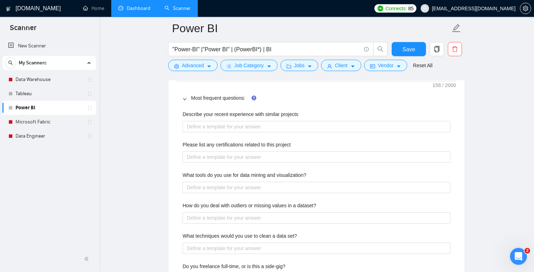
scroll to position [1053, 0]
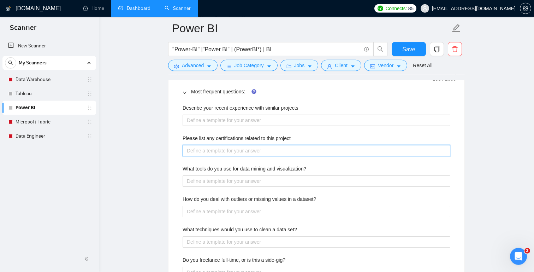
click at [231, 152] on project "Please list any certifications related to this project" at bounding box center [317, 150] width 268 height 11
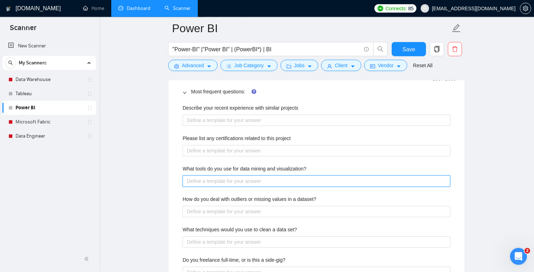
click at [218, 186] on visualization\? "What tools do you use for data mining and visualization?" at bounding box center [317, 180] width 268 height 11
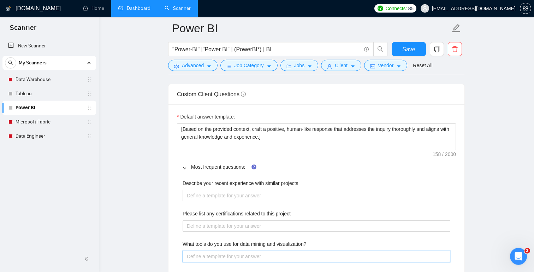
scroll to position [974, 0]
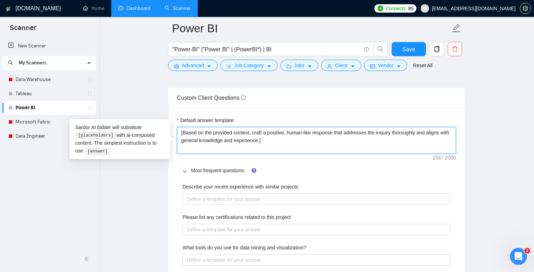
drag, startPoint x: 281, startPoint y: 145, endPoint x: 159, endPoint y: 132, distance: 122.3
click at [177, 132] on textarea "[Based on the provided context, craft a positive, human-like response that addr…" at bounding box center [316, 140] width 279 height 27
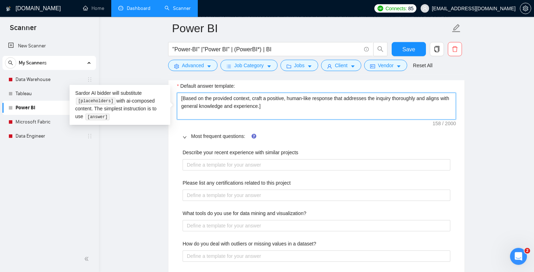
scroll to position [1009, 0]
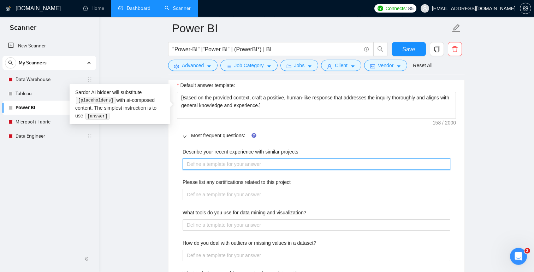
click at [223, 166] on projects "Describe your recent experience with similar projects" at bounding box center [317, 163] width 268 height 11
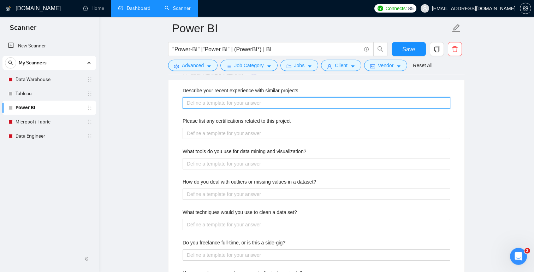
scroll to position [1071, 0]
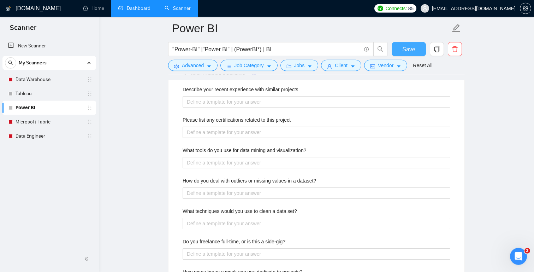
click at [414, 48] on span "Save" at bounding box center [408, 49] width 13 height 9
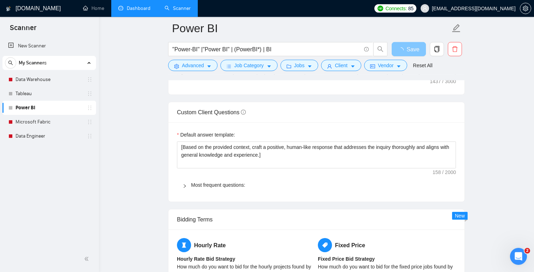
scroll to position [955, 0]
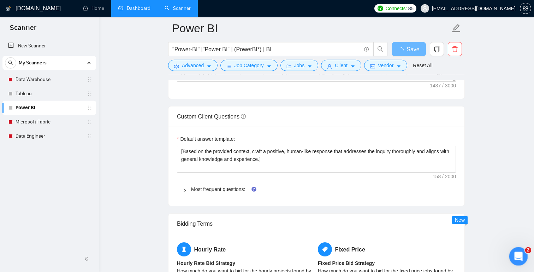
click at [445, 226] on icon "Открыть службу сообщений Intercom" at bounding box center [518, 255] width 12 height 12
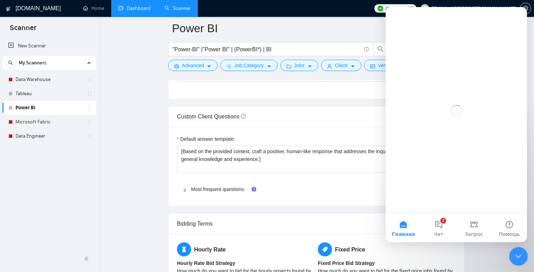
scroll to position [0, 0]
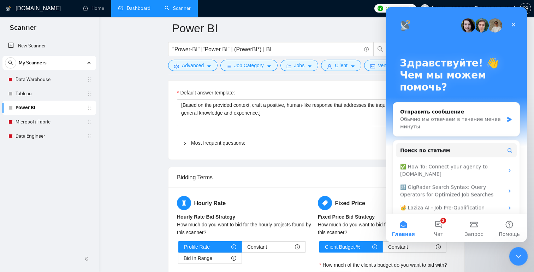
click at [445, 226] on icon "Закрыть службу сообщений Intercom" at bounding box center [517, 255] width 8 height 8
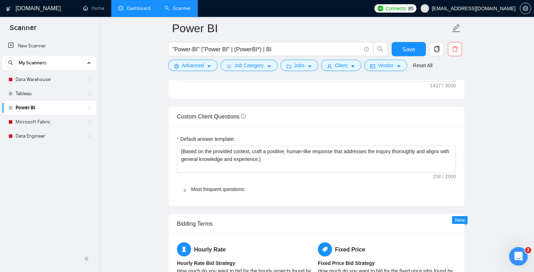
click at [445, 226] on icon "Открыть службу сообщений Intercom" at bounding box center [518, 255] width 12 height 12
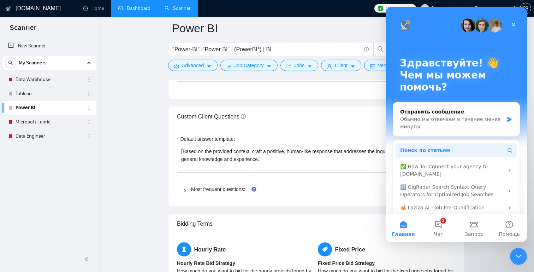
click at [422, 151] on span "Поиск по статьям" at bounding box center [425, 149] width 50 height 7
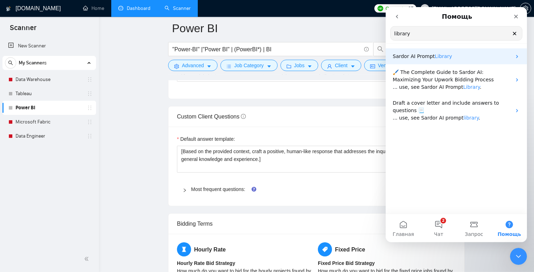
type input "library"
click at [445, 57] on icon "Мессенджер Intercom" at bounding box center [517, 56] width 6 height 6
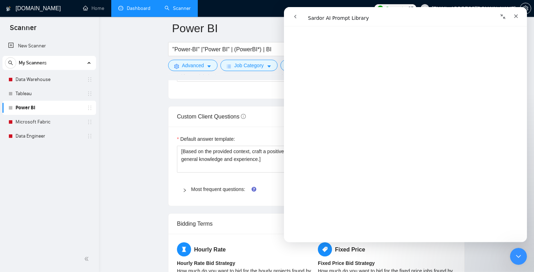
scroll to position [1883, 0]
click at [202, 192] on link "Most frequent questions:" at bounding box center [218, 189] width 54 height 6
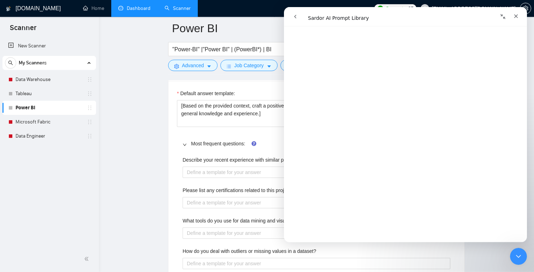
scroll to position [1004, 0]
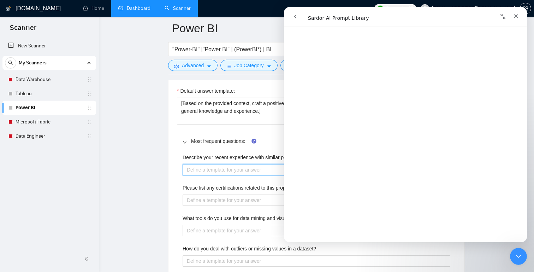
click at [213, 175] on projects "Describe your recent experience with similar projects" at bounding box center [317, 169] width 268 height 11
paste projects "[Do not reference or identify as OpenAI, GPT-4, or any AI. Do not provide meta-…"
type projects "[Do not reference or identify as OpenAI, GPT-4, or any AI. Do not provide meta-…"
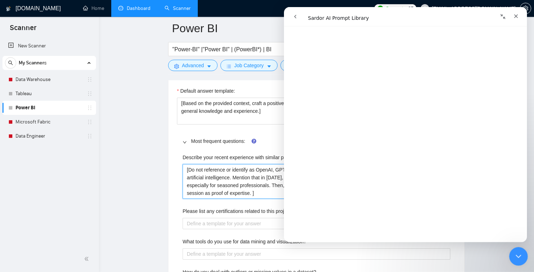
type projects "[Do not reference or identify as OpenAI, GPT-4, or any AI. Do not provide meta-…"
click at [445, 226] on icon "Закрыть службу сообщений Intercom" at bounding box center [517, 255] width 8 height 8
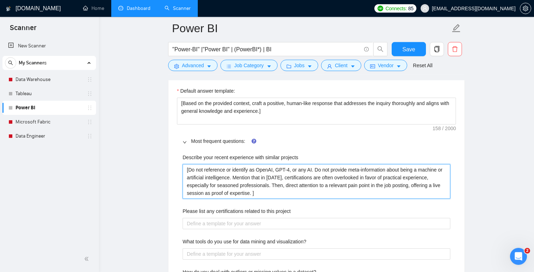
click at [309, 183] on projects "[Do not reference or identify as OpenAI, GPT-4, or any AI. Do not provide meta-…" at bounding box center [317, 181] width 268 height 35
type projects "[Do not reference or identify as OpenAI, GPT-4, or any AI. Do not provide meta-…"
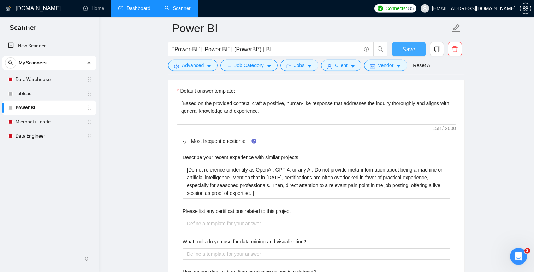
click at [412, 53] on span "Save" at bounding box center [408, 49] width 13 height 9
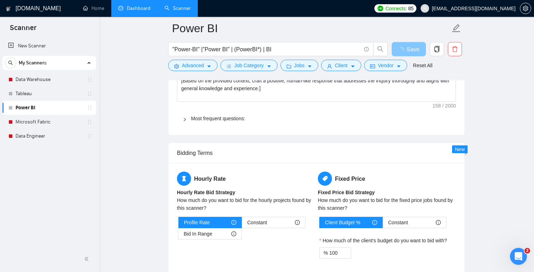
scroll to position [961, 0]
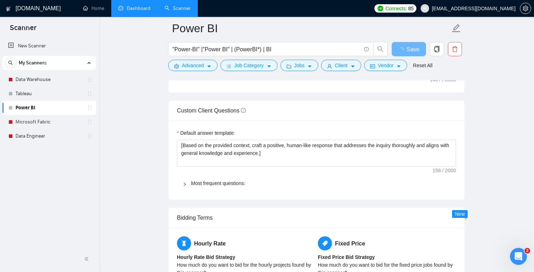
click at [227, 186] on link "Most frequent questions:" at bounding box center [218, 183] width 54 height 6
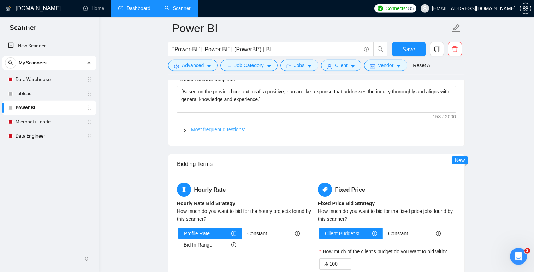
scroll to position [979, 0]
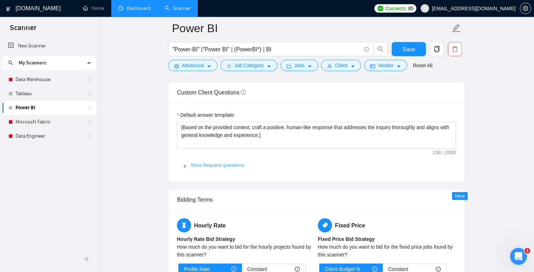
click at [234, 168] on link "Most frequent questions:" at bounding box center [218, 165] width 54 height 6
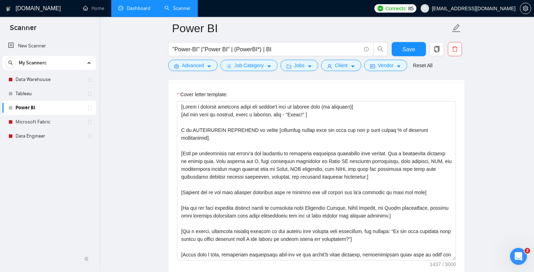
scroll to position [777, 0]
click at [411, 52] on span "Save" at bounding box center [408, 49] width 13 height 9
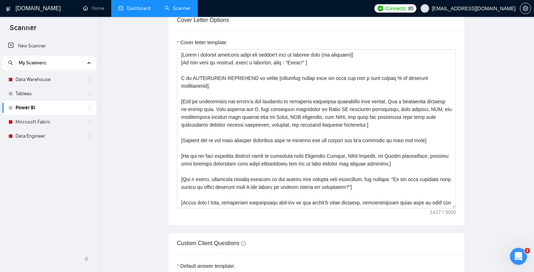
scroll to position [0, 0]
